Goal: Check status: Check status

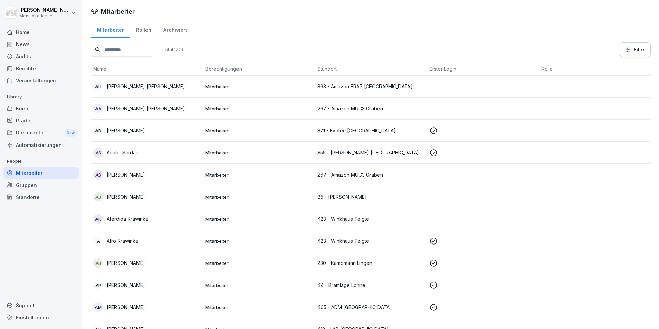
click at [110, 43] on input at bounding box center [122, 49] width 63 height 13
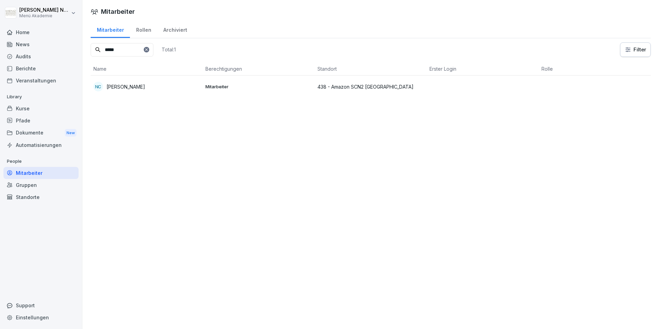
click at [128, 82] on div "NC [PERSON_NAME]" at bounding box center [146, 87] width 106 height 10
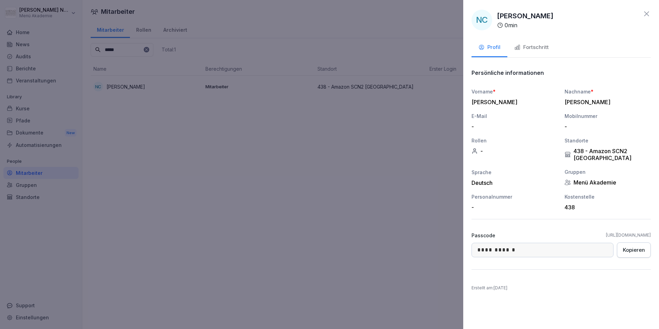
click at [523, 43] on button "Fortschritt" at bounding box center [531, 48] width 48 height 19
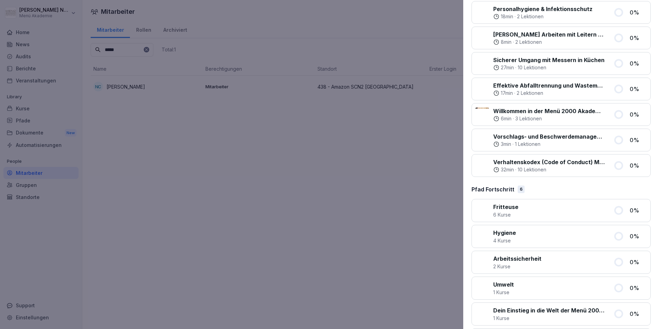
scroll to position [378, 0]
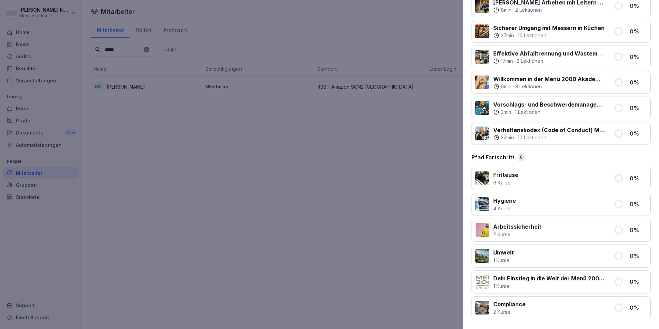
click at [292, 170] on div at bounding box center [329, 164] width 659 height 329
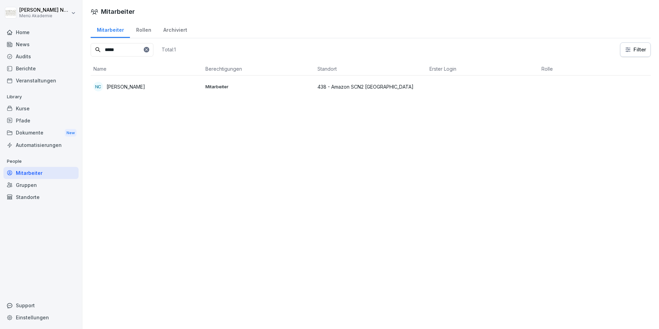
drag, startPoint x: 122, startPoint y: 47, endPoint x: 58, endPoint y: 52, distance: 63.9
click at [58, 52] on div "[PERSON_NAME] Menü Akademie Home News Audits Berichte Veranstaltungen Library K…" at bounding box center [329, 164] width 659 height 329
type input "****"
click at [141, 52] on input "****" at bounding box center [122, 49] width 63 height 13
drag, startPoint x: 120, startPoint y: 50, endPoint x: 60, endPoint y: 50, distance: 60.0
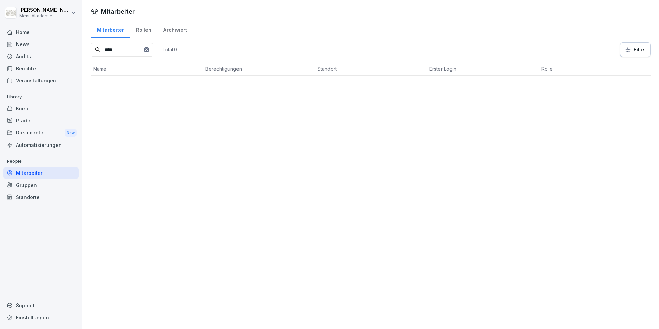
click at [68, 52] on div "[PERSON_NAME] Menü Akademie Home News Audits Berichte Veranstaltungen Library K…" at bounding box center [329, 164] width 659 height 329
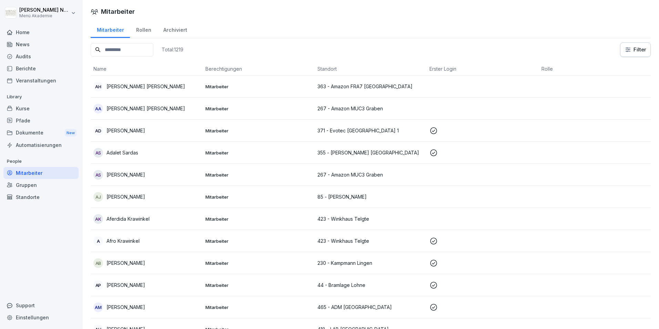
click at [121, 53] on input at bounding box center [122, 49] width 63 height 13
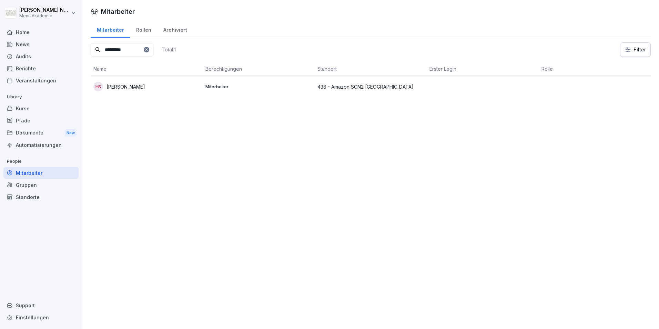
click at [149, 90] on div "HS [PERSON_NAME]" at bounding box center [146, 87] width 106 height 10
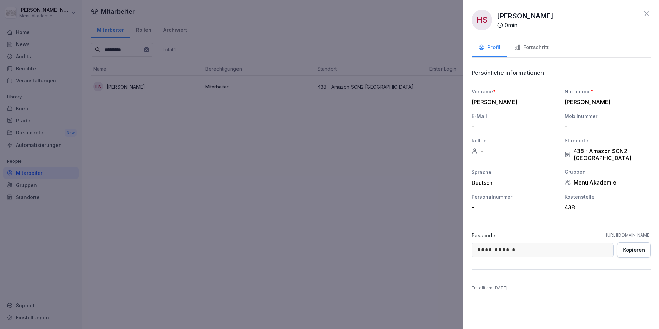
click at [532, 46] on div "Fortschritt" at bounding box center [531, 47] width 34 height 8
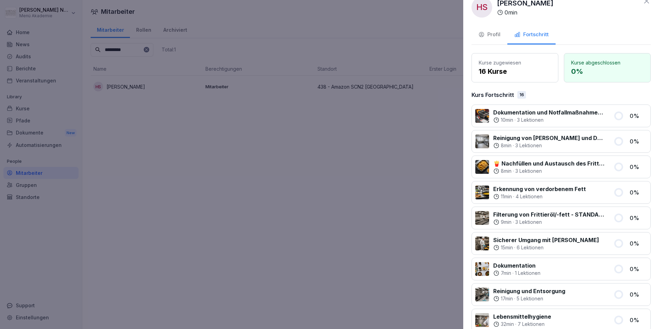
scroll to position [0, 0]
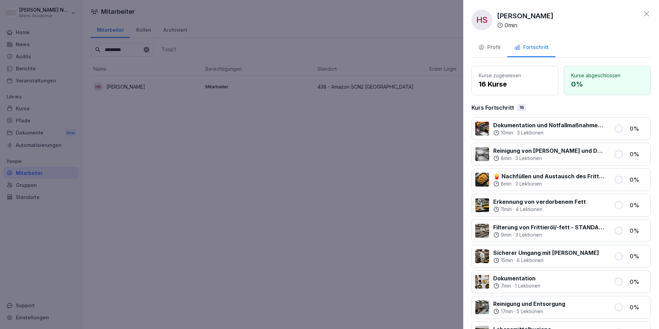
click at [642, 12] on icon at bounding box center [646, 14] width 8 height 8
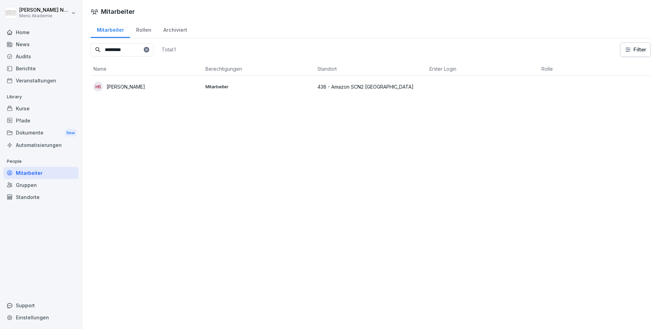
drag, startPoint x: 135, startPoint y: 50, endPoint x: 36, endPoint y: 50, distance: 98.9
click at [36, 50] on div "[PERSON_NAME] Menü Akademie Home News Audits Berichte Veranstaltungen Library K…" at bounding box center [329, 164] width 659 height 329
click at [124, 79] on td "MB [PERSON_NAME]" at bounding box center [147, 86] width 112 height 22
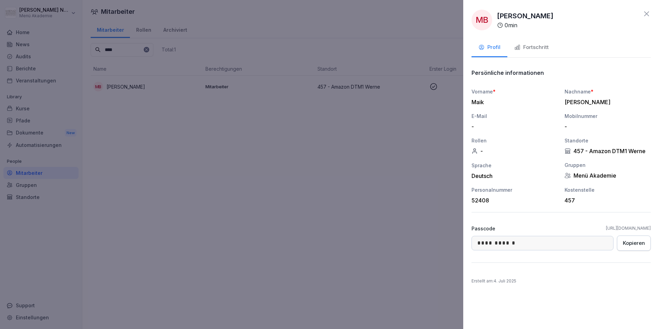
click at [541, 45] on div "Fortschritt" at bounding box center [531, 47] width 34 height 8
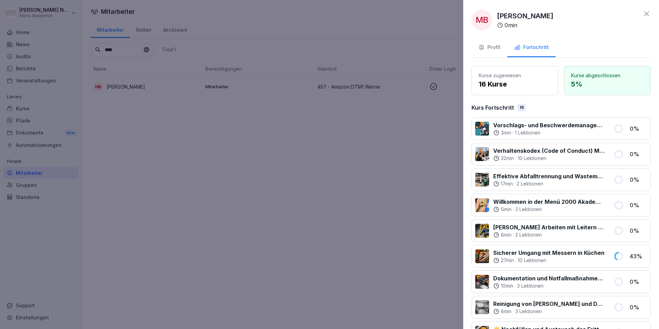
click at [235, 142] on div at bounding box center [329, 164] width 659 height 329
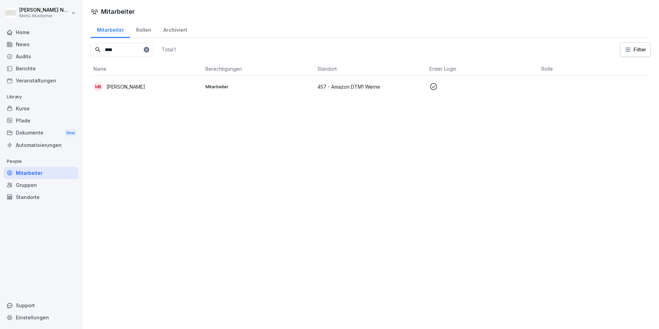
drag, startPoint x: 119, startPoint y: 49, endPoint x: 57, endPoint y: 50, distance: 62.7
click at [57, 50] on div "[PERSON_NAME] Menü Akademie Home News Audits Berichte Veranstaltungen Library K…" at bounding box center [329, 164] width 659 height 329
click at [143, 88] on div "EF [PERSON_NAME]" at bounding box center [146, 87] width 106 height 10
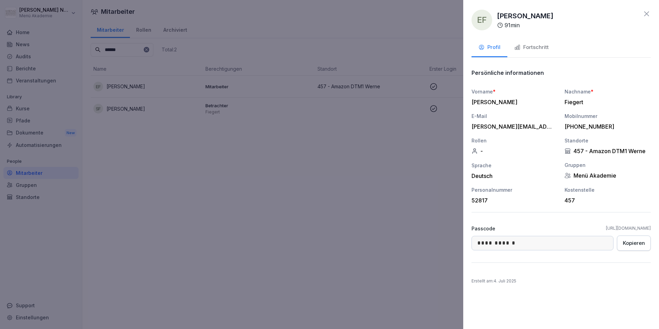
click at [522, 55] on button "Fortschritt" at bounding box center [531, 48] width 48 height 19
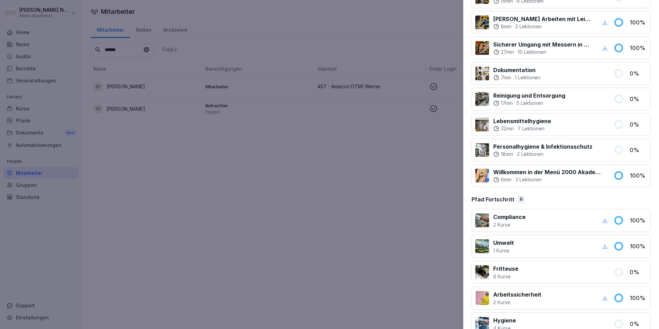
scroll to position [378, 0]
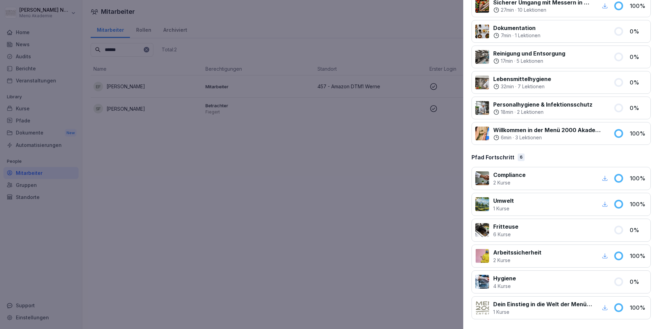
drag, startPoint x: 395, startPoint y: 242, endPoint x: 415, endPoint y: 232, distance: 21.6
click at [395, 241] on div at bounding box center [329, 164] width 659 height 329
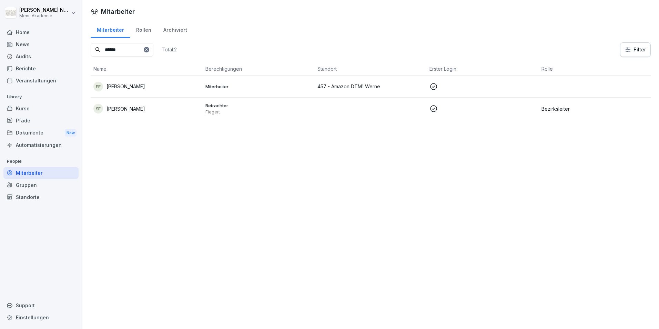
drag, startPoint x: 120, startPoint y: 53, endPoint x: 53, endPoint y: 53, distance: 67.2
click at [53, 53] on div "[PERSON_NAME] Menü Akademie Home News Audits Berichte Veranstaltungen Library K…" at bounding box center [329, 164] width 659 height 329
drag, startPoint x: 122, startPoint y: 45, endPoint x: 73, endPoint y: 51, distance: 48.7
click at [74, 51] on div "[PERSON_NAME] Menü Akademie Home News Audits Berichte Veranstaltungen Library K…" at bounding box center [329, 164] width 659 height 329
drag, startPoint x: 126, startPoint y: 52, endPoint x: 76, endPoint y: 54, distance: 50.7
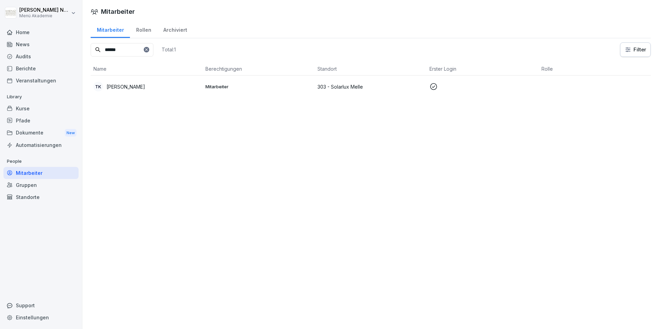
click at [76, 54] on div "[PERSON_NAME] Menü Akademie Home News Audits Berichte Veranstaltungen Library K…" at bounding box center [329, 164] width 659 height 329
click at [164, 84] on div "JN [PERSON_NAME]" at bounding box center [146, 87] width 106 height 10
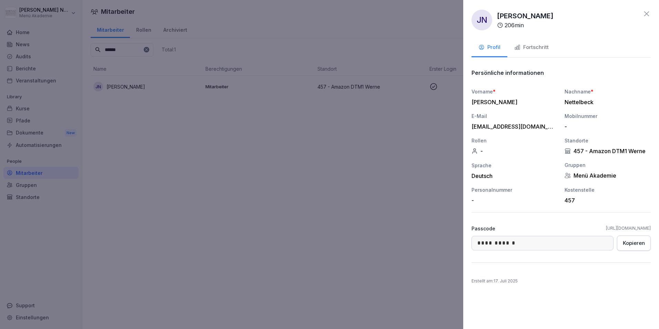
click at [539, 49] on div "Fortschritt" at bounding box center [531, 47] width 34 height 8
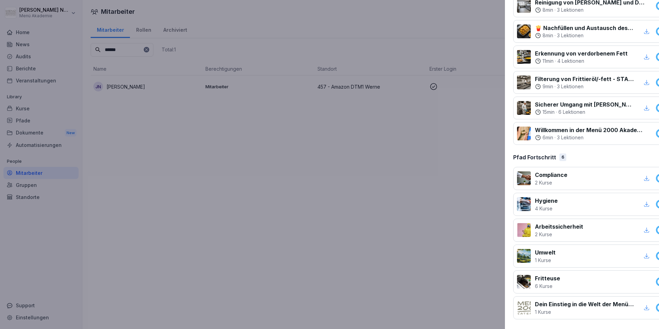
drag, startPoint x: 313, startPoint y: 180, endPoint x: 267, endPoint y: 127, distance: 70.6
click at [313, 180] on div at bounding box center [329, 164] width 659 height 329
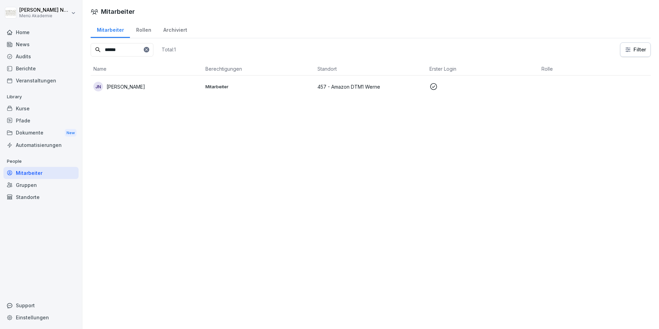
drag, startPoint x: 108, startPoint y: 50, endPoint x: 62, endPoint y: 46, distance: 45.7
click at [62, 46] on div "[PERSON_NAME] Menü Akademie Home News Audits Berichte Veranstaltungen Library K…" at bounding box center [329, 164] width 659 height 329
drag, startPoint x: 124, startPoint y: 50, endPoint x: 95, endPoint y: 50, distance: 29.0
click at [95, 50] on div "******" at bounding box center [122, 49] width 63 height 13
type input "****"
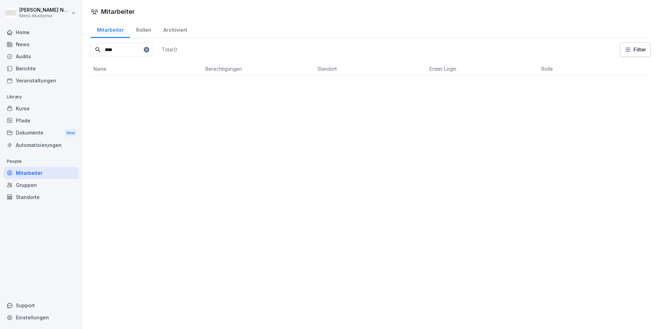
drag, startPoint x: 119, startPoint y: 50, endPoint x: 47, endPoint y: 47, distance: 72.1
click at [47, 47] on div "[PERSON_NAME] Menü Akademie Home News Audits Berichte Veranstaltungen Library K…" at bounding box center [329, 164] width 659 height 329
click at [153, 55] on input "****" at bounding box center [122, 49] width 63 height 13
click at [149, 50] on div at bounding box center [147, 50] width 6 height 6
